Goal: Information Seeking & Learning: Understand process/instructions

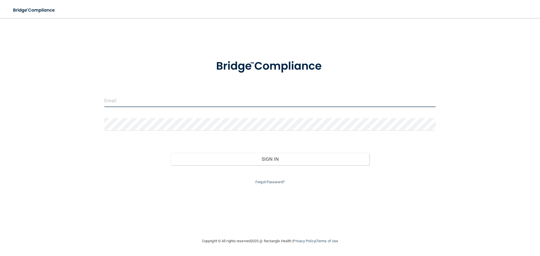
type input "[EMAIL_ADDRESS][DOMAIN_NAME]"
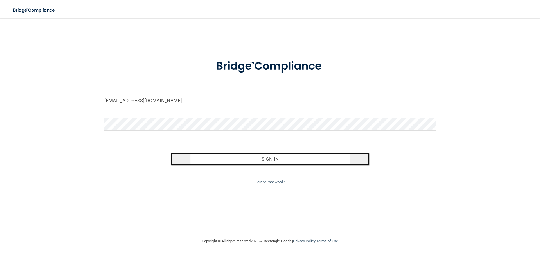
click at [309, 161] on button "Sign In" at bounding box center [270, 159] width 199 height 12
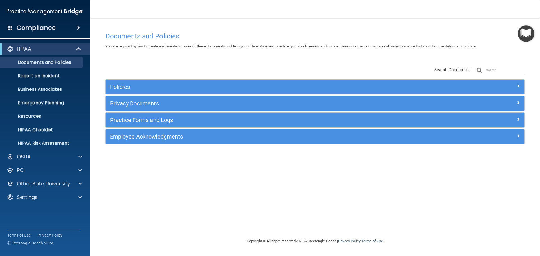
click at [523, 32] on img "Open Resource Center" at bounding box center [526, 33] width 17 height 17
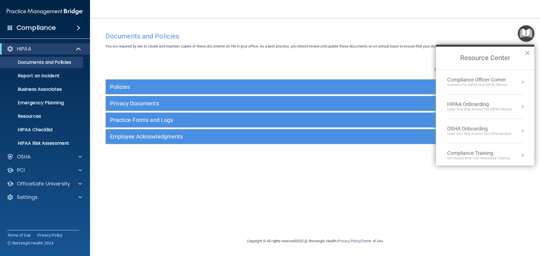
click at [468, 105] on div "HIPAA Onboarding" at bounding box center [479, 104] width 65 height 6
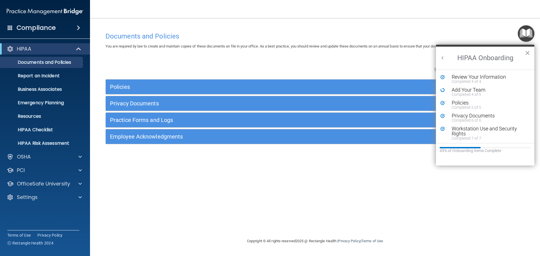
click at [525, 33] on img "Open Resource Center" at bounding box center [526, 33] width 17 height 17
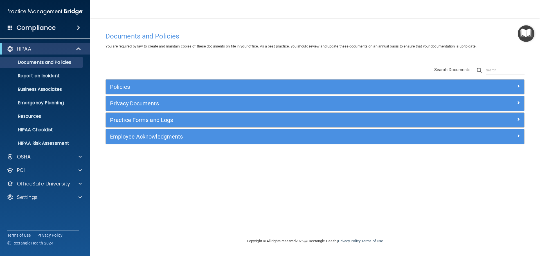
click at [527, 33] on img "Open Resource Center" at bounding box center [526, 33] width 17 height 17
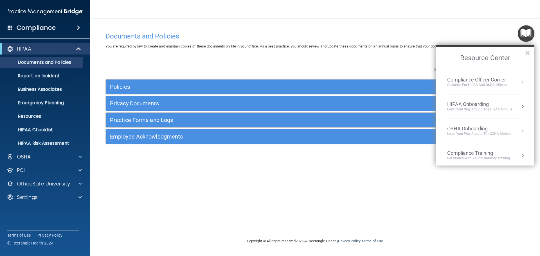
click at [462, 111] on div "Learn Your Way around the HIPAA module" at bounding box center [479, 109] width 65 height 5
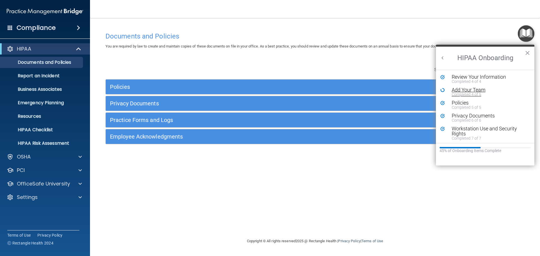
click at [463, 93] on div "Completed 4 of 5" at bounding box center [487, 95] width 71 height 4
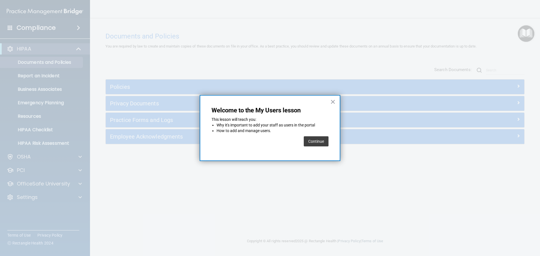
click at [315, 142] on button "Continue" at bounding box center [316, 141] width 25 height 10
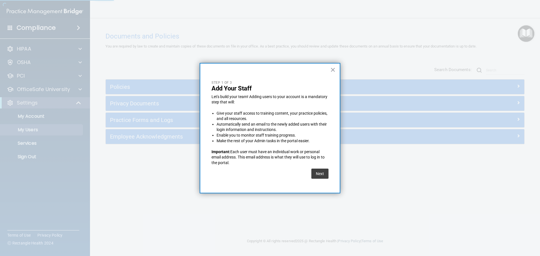
select select "20"
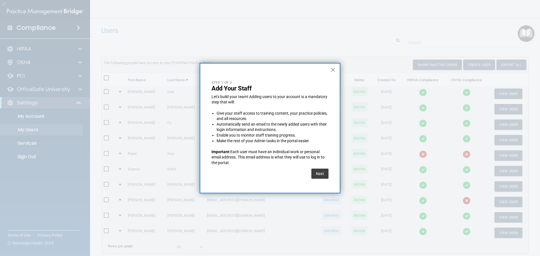
click at [331, 70] on button "×" at bounding box center [332, 69] width 5 height 9
